Goal: Book appointment/travel/reservation

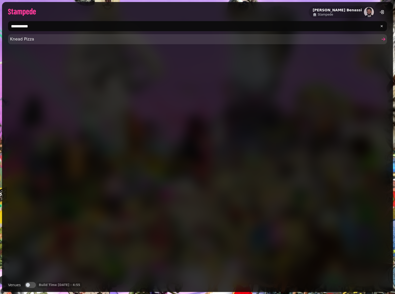
type input "**********"
click at [141, 35] on link "Knead Pizza" at bounding box center [197, 39] width 379 height 10
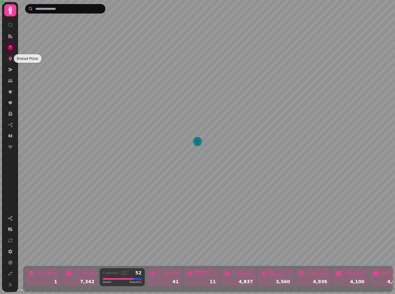
click at [9, 59] on icon at bounding box center [10, 58] width 5 height 5
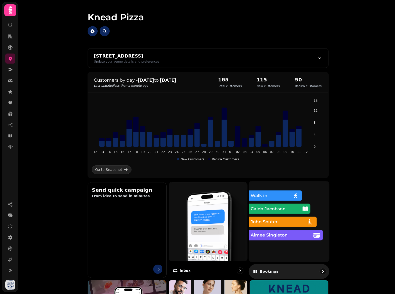
click at [314, 218] on img at bounding box center [289, 221] width 88 height 88
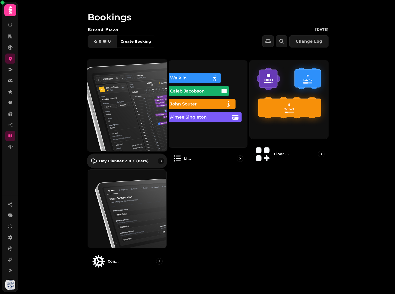
click at [140, 98] on img at bounding box center [127, 104] width 88 height 101
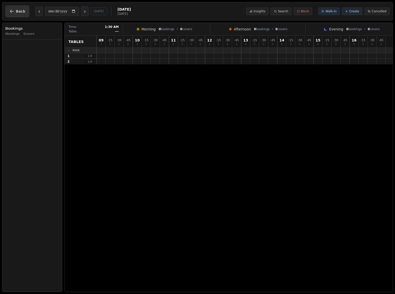
click at [20, 10] on span "Back" at bounding box center [21, 12] width 10 height 4
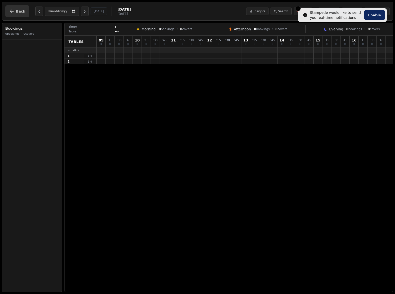
click at [13, 10] on icon "button" at bounding box center [11, 11] width 5 height 5
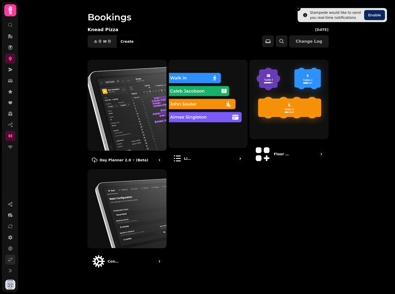
click at [10, 258] on icon at bounding box center [10, 259] width 5 height 5
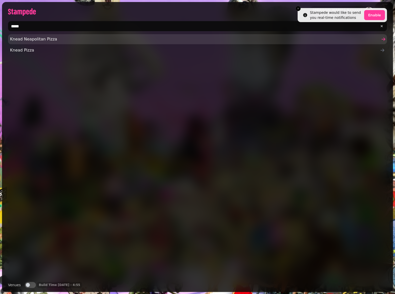
type input "*****"
click at [64, 40] on span "Knead Neapolitan Pizza" at bounding box center [195, 39] width 370 height 6
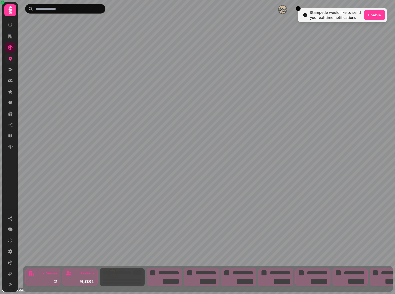
click at [12, 63] on link at bounding box center [10, 58] width 10 height 10
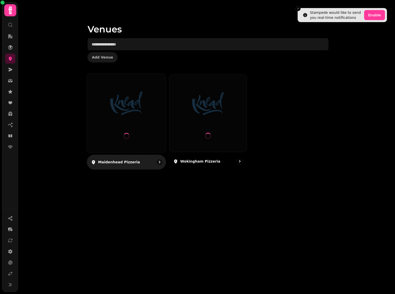
click at [136, 115] on img at bounding box center [126, 103] width 59 height 33
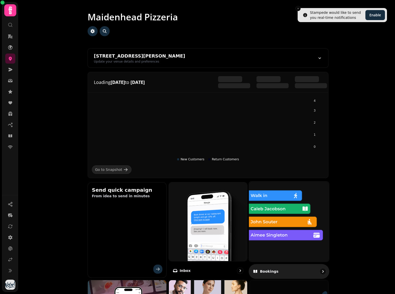
click at [299, 211] on img at bounding box center [289, 221] width 88 height 88
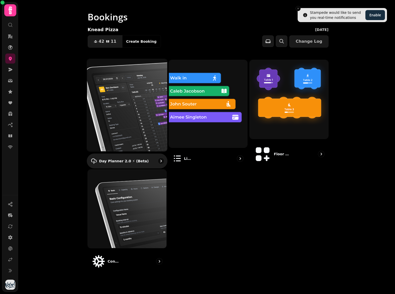
click at [142, 107] on img at bounding box center [127, 104] width 88 height 101
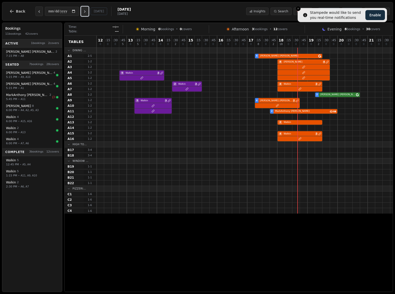
click at [86, 13] on icon "Next day" at bounding box center [85, 12] width 4 height 4
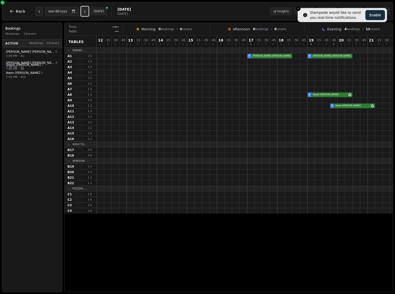
click at [86, 13] on icon "Next day" at bounding box center [85, 12] width 4 height 4
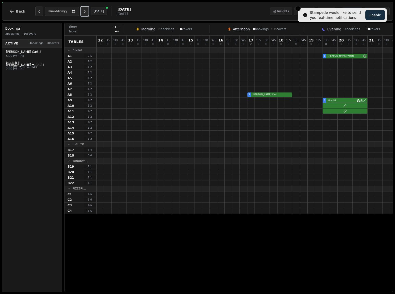
click at [86, 13] on icon "Next day" at bounding box center [85, 12] width 4 height 4
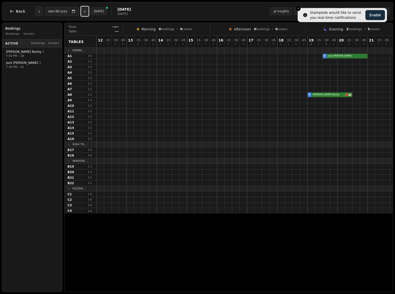
click at [86, 13] on icon "Next day" at bounding box center [85, 12] width 4 height 4
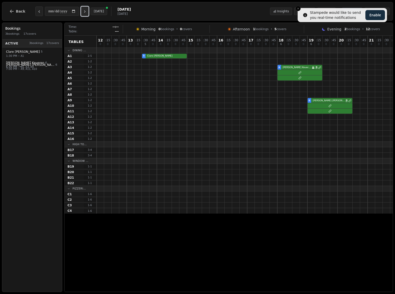
click at [86, 13] on icon "Next day" at bounding box center [85, 12] width 4 height 4
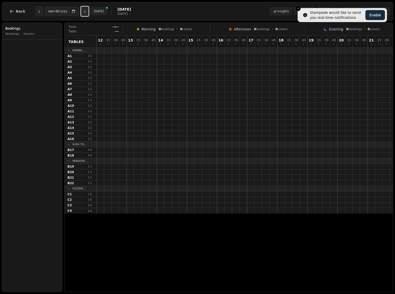
click at [86, 13] on icon "Next day" at bounding box center [85, 12] width 4 height 4
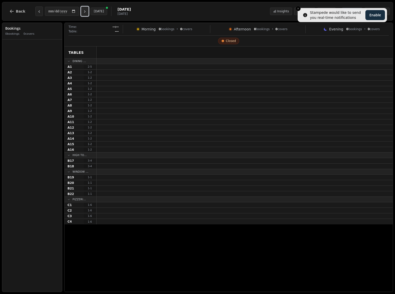
click at [86, 13] on icon "Next day" at bounding box center [85, 12] width 4 height 4
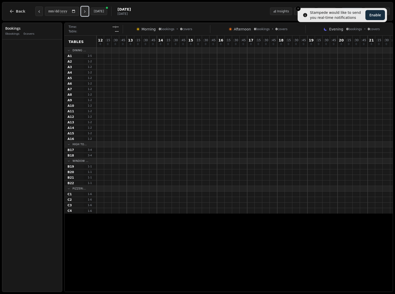
click at [86, 13] on icon "Next day" at bounding box center [85, 12] width 4 height 4
click at [40, 13] on button "Previous day" at bounding box center [39, 12] width 8 height 10
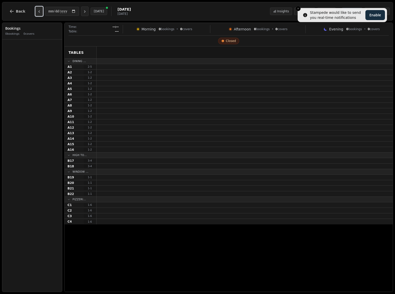
click at [40, 13] on button "Previous day" at bounding box center [39, 12] width 8 height 10
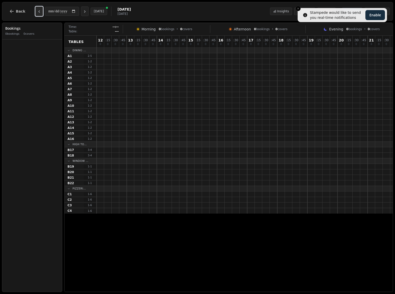
click at [40, 13] on button "Previous day" at bounding box center [39, 12] width 8 height 10
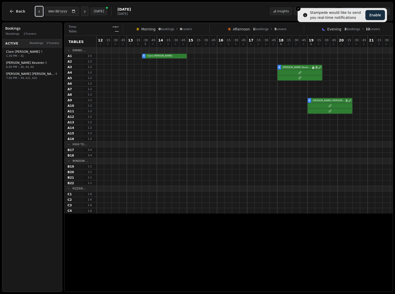
click at [40, 13] on button "Previous day" at bounding box center [39, 12] width 8 height 10
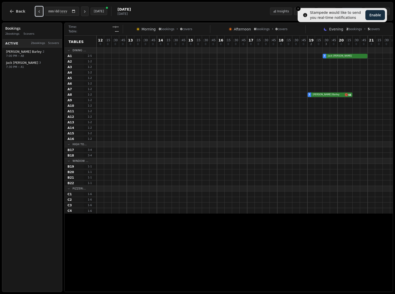
click at [40, 13] on button "Previous day" at bounding box center [39, 12] width 8 height 10
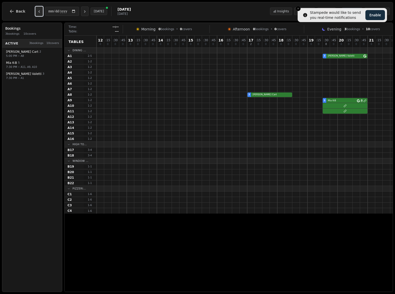
click at [40, 13] on button "Previous day" at bounding box center [39, 12] width 8 height 10
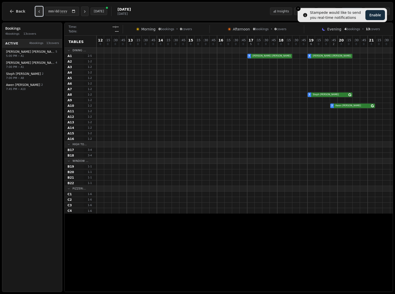
click at [40, 13] on button "Previous day" at bounding box center [39, 12] width 8 height 10
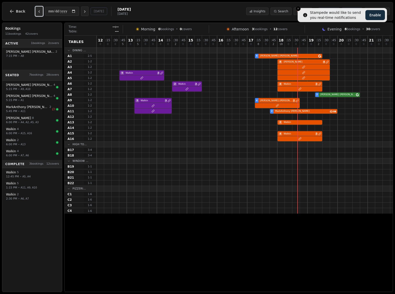
click at [40, 13] on button "Previous day" at bounding box center [39, 12] width 8 height 10
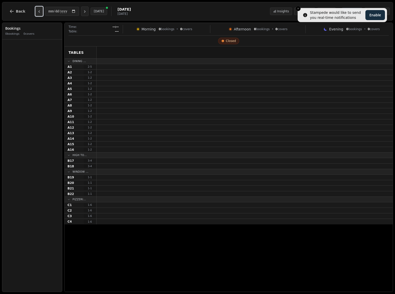
click at [40, 13] on button "Previous day" at bounding box center [39, 12] width 8 height 10
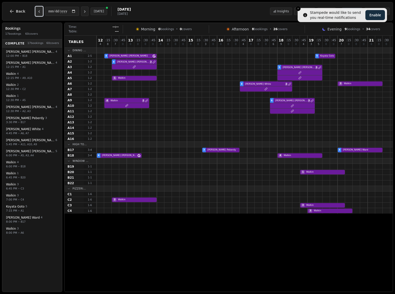
click at [37, 11] on icon "Previous day" at bounding box center [39, 12] width 4 height 4
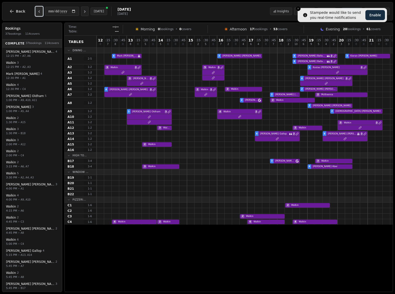
click at [37, 11] on icon "Previous day" at bounding box center [39, 12] width 4 height 4
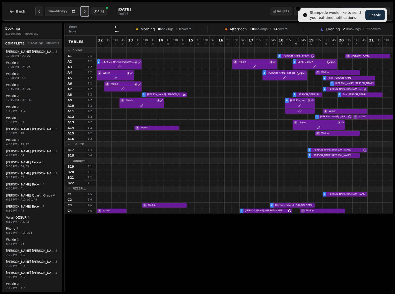
click at [87, 13] on icon "Next day" at bounding box center [85, 12] width 4 height 4
type input "**********"
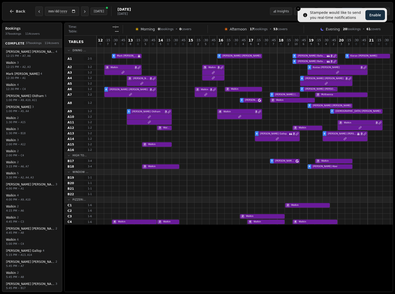
drag, startPoint x: 43, startPoint y: 34, endPoint x: 26, endPoint y: 35, distance: 17.1
click at [26, 35] on div "37 bookings 114 covers" at bounding box center [32, 34] width 54 height 4
copy span "114 covers"
